Goal: Task Accomplishment & Management: Manage account settings

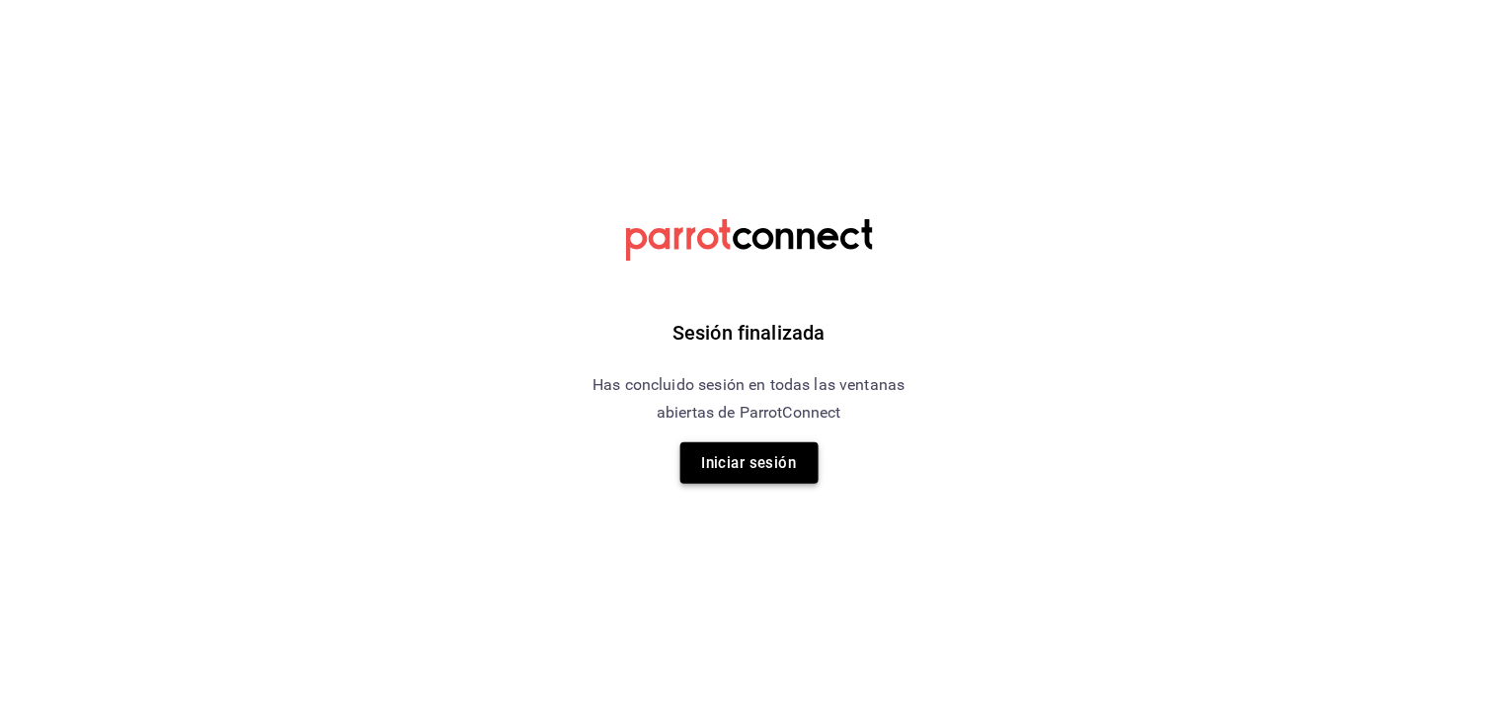
click at [738, 469] on button "Iniciar sesión" at bounding box center [749, 462] width 138 height 41
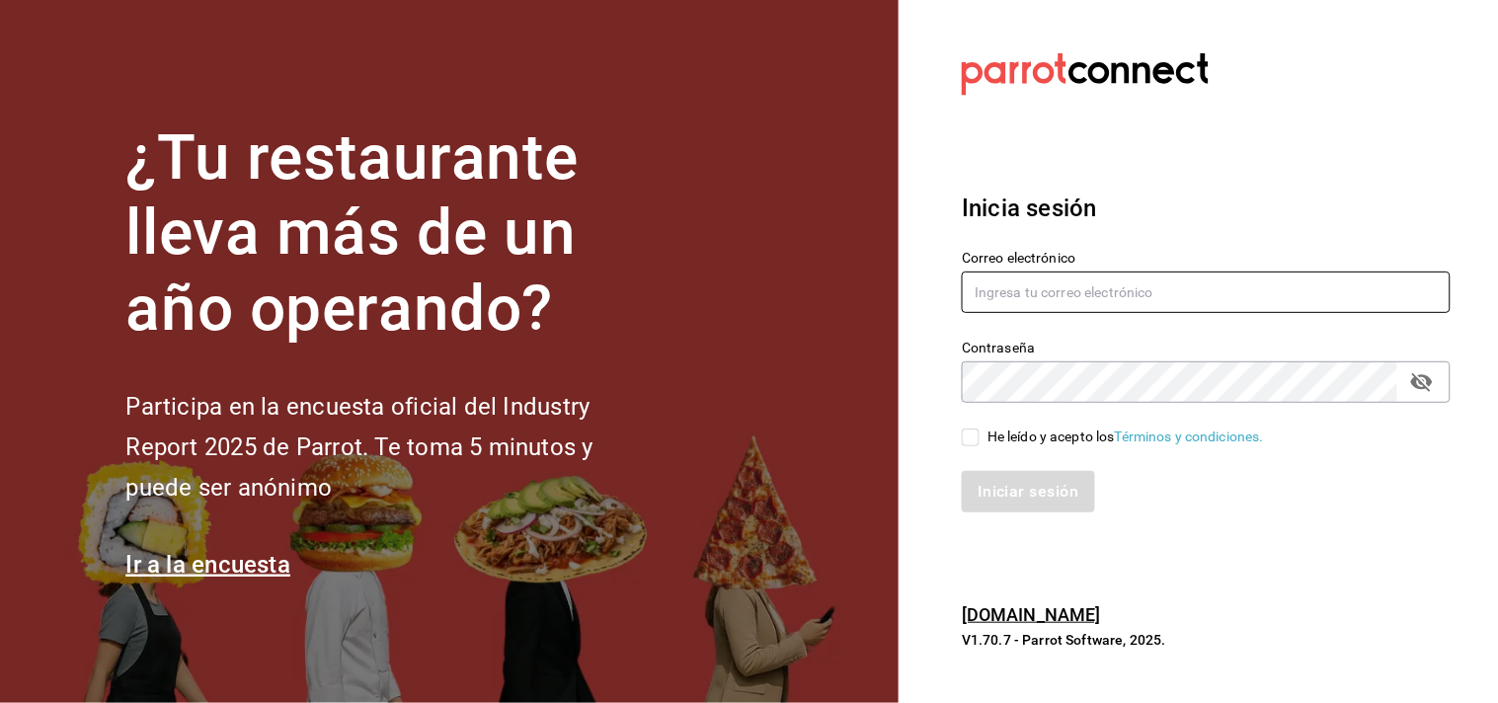
type input "[EMAIL_ADDRESS][DOMAIN_NAME]"
click at [1062, 296] on input "[EMAIL_ADDRESS][DOMAIN_NAME]" at bounding box center [1206, 292] width 489 height 41
click at [979, 431] on input "He leído y acepto los Términos y condiciones." at bounding box center [971, 438] width 18 height 18
checkbox input "true"
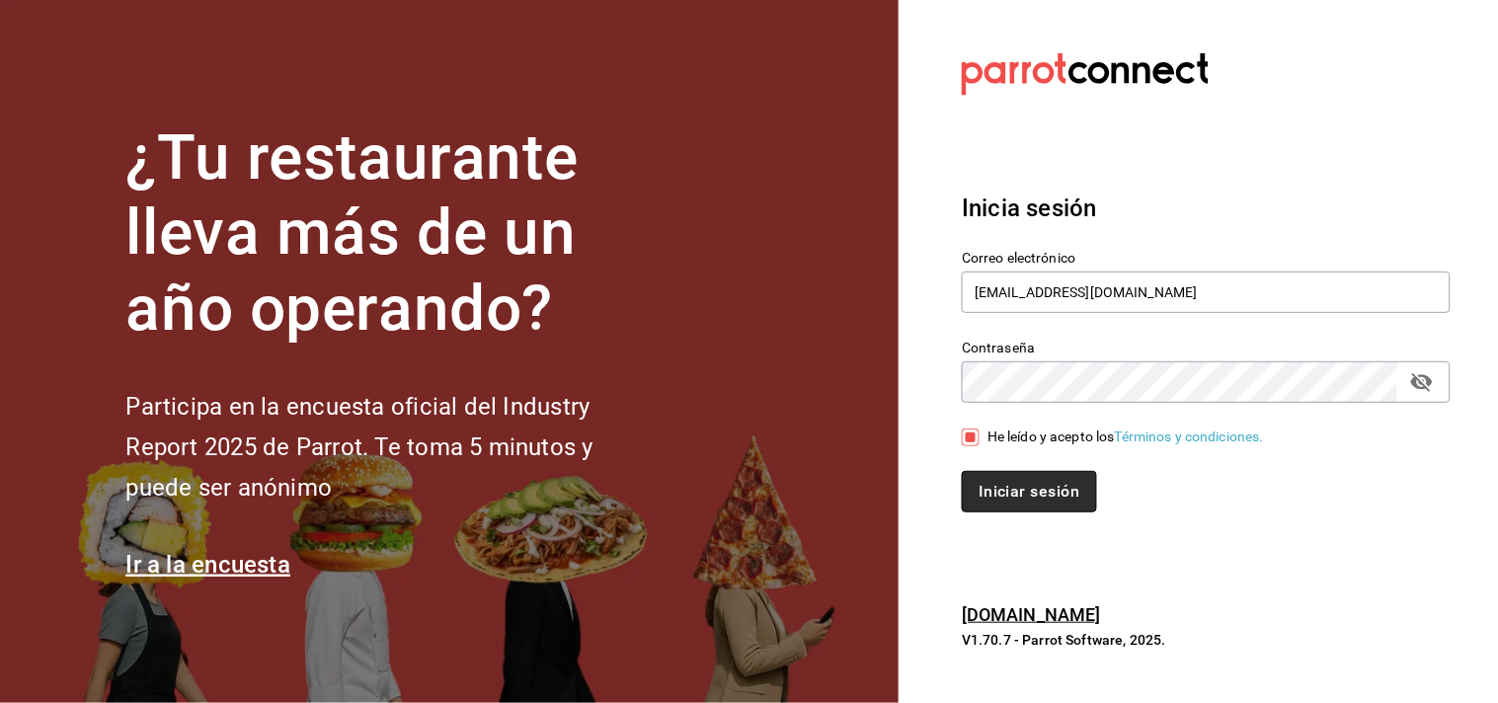
click at [996, 479] on button "Iniciar sesión" at bounding box center [1029, 491] width 134 height 41
